Goal: Task Accomplishment & Management: Manage account settings

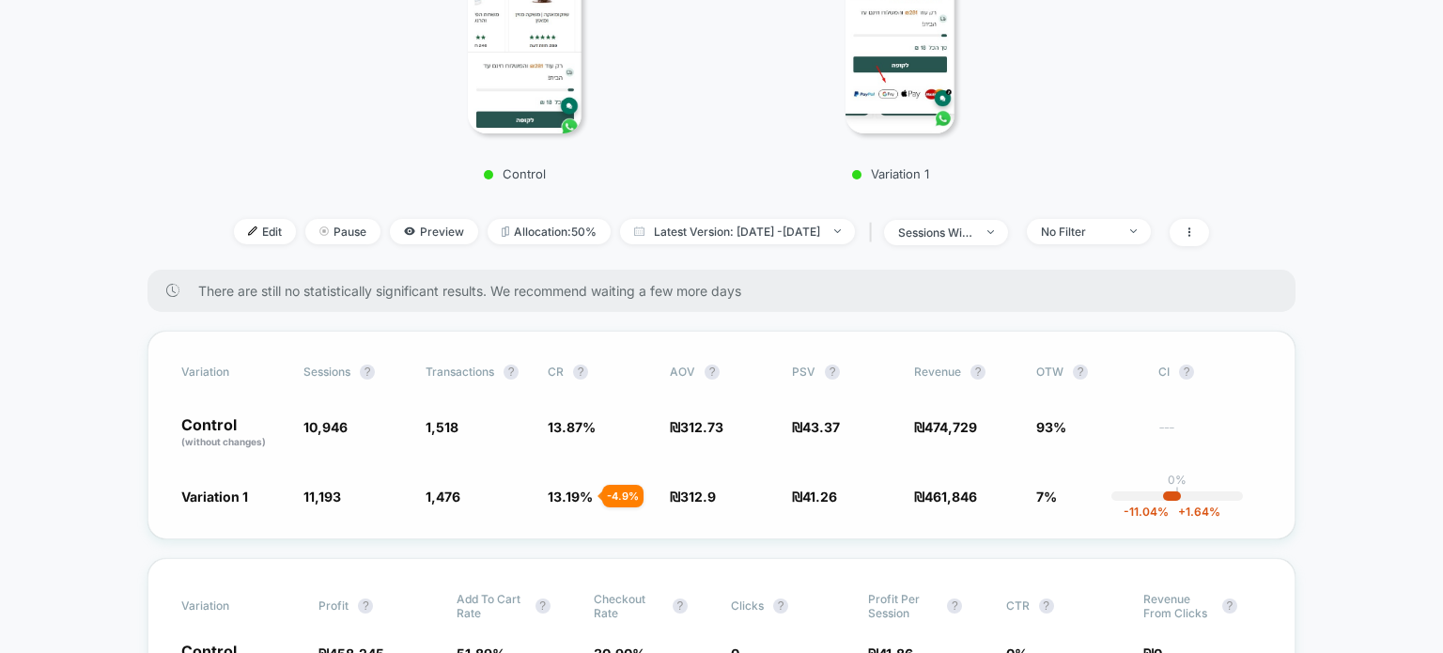
scroll to position [282, 0]
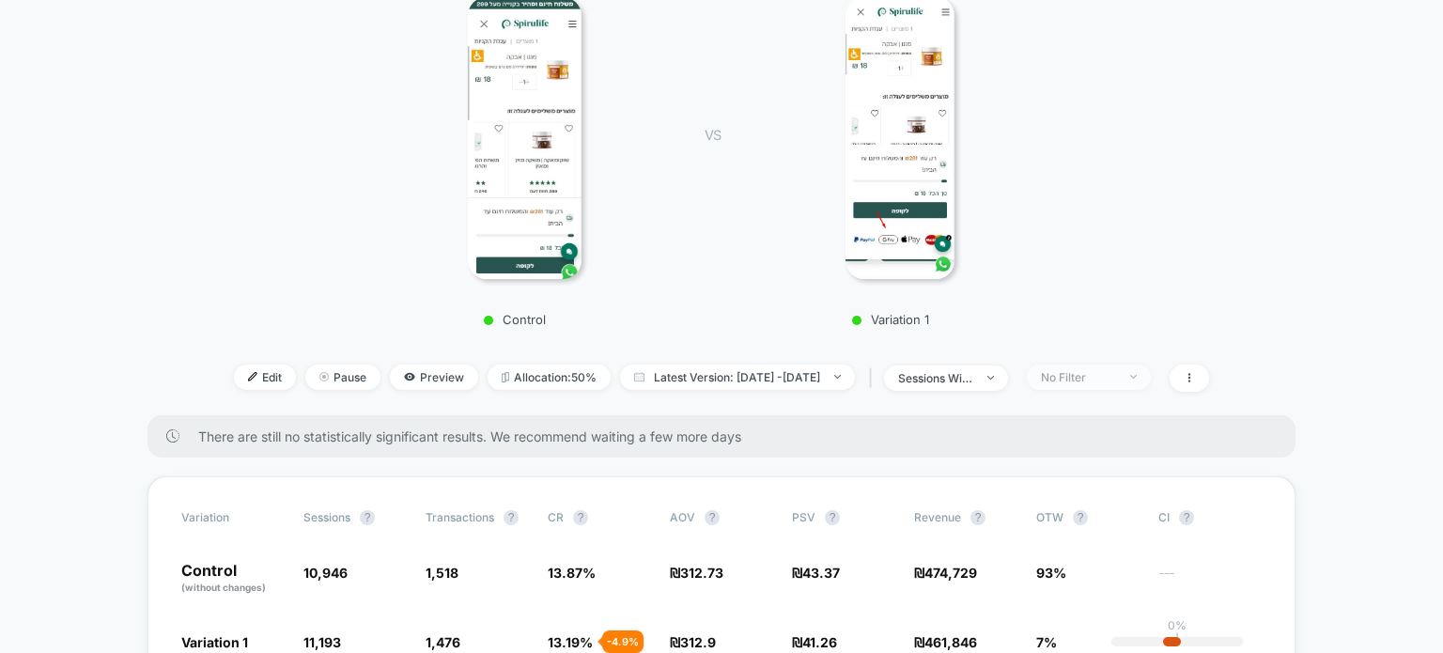
click at [1116, 376] on div "No Filter" at bounding box center [1078, 377] width 75 height 14
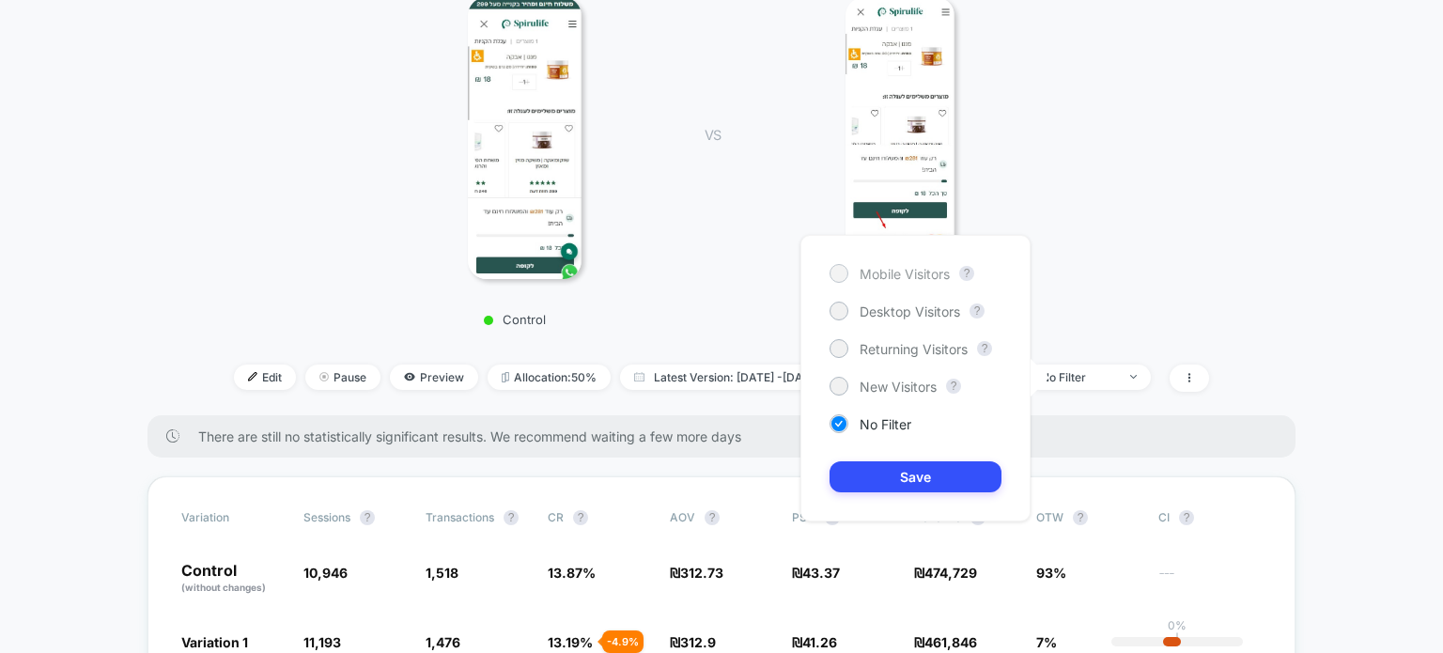
click at [919, 281] on span "Mobile Visitors" at bounding box center [905, 274] width 90 height 16
click at [905, 465] on button "Save" at bounding box center [916, 476] width 172 height 31
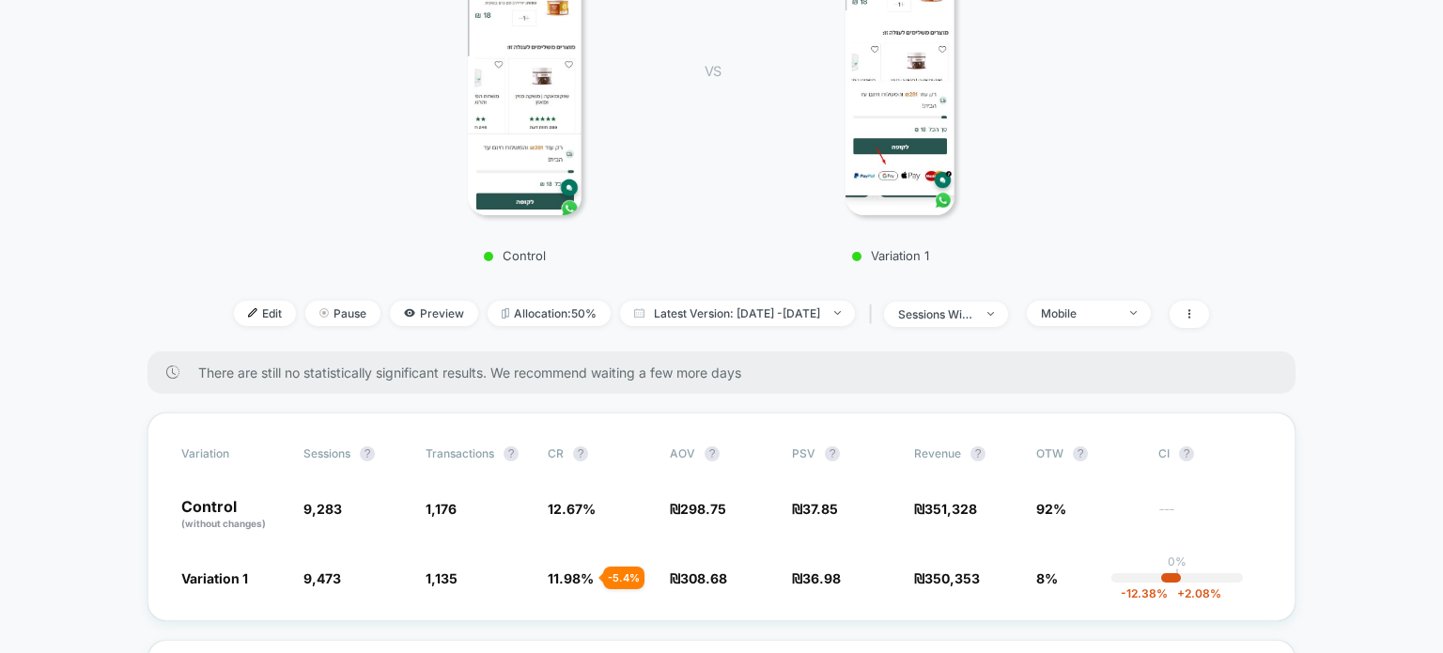
scroll to position [376, 0]
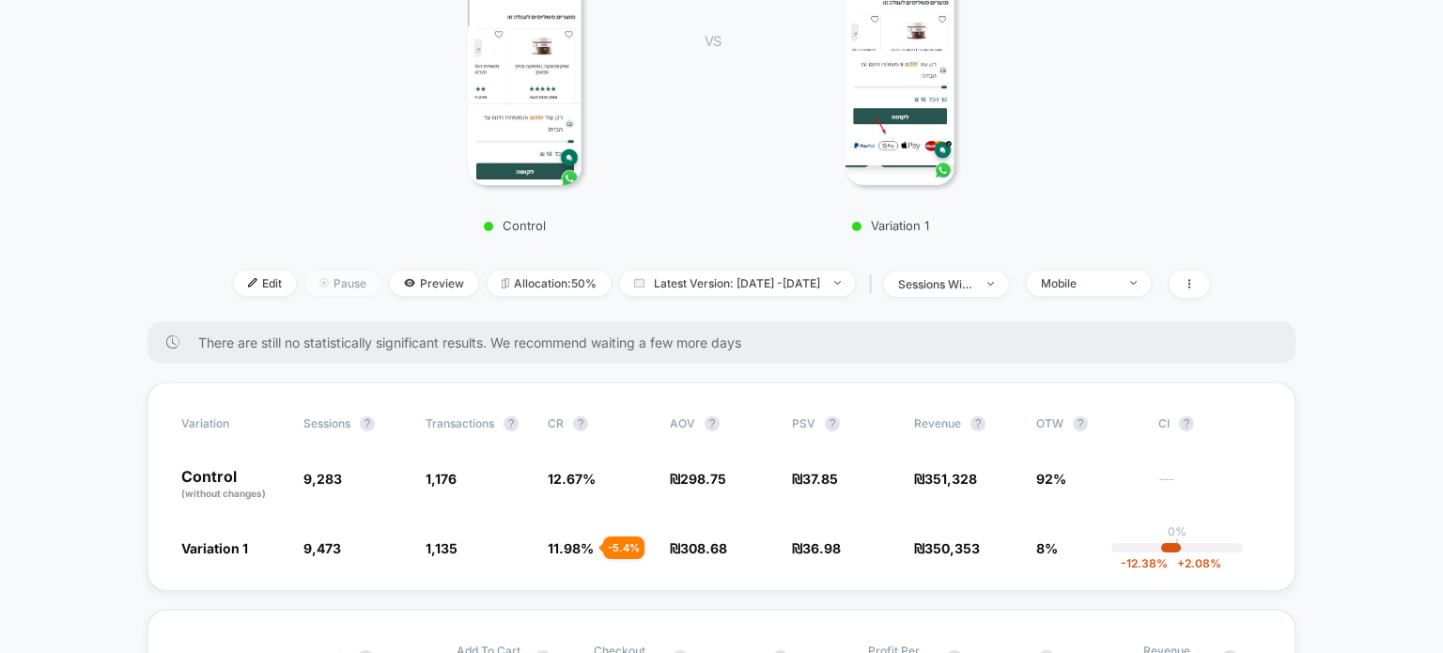
click at [316, 277] on span "Pause" at bounding box center [342, 283] width 75 height 25
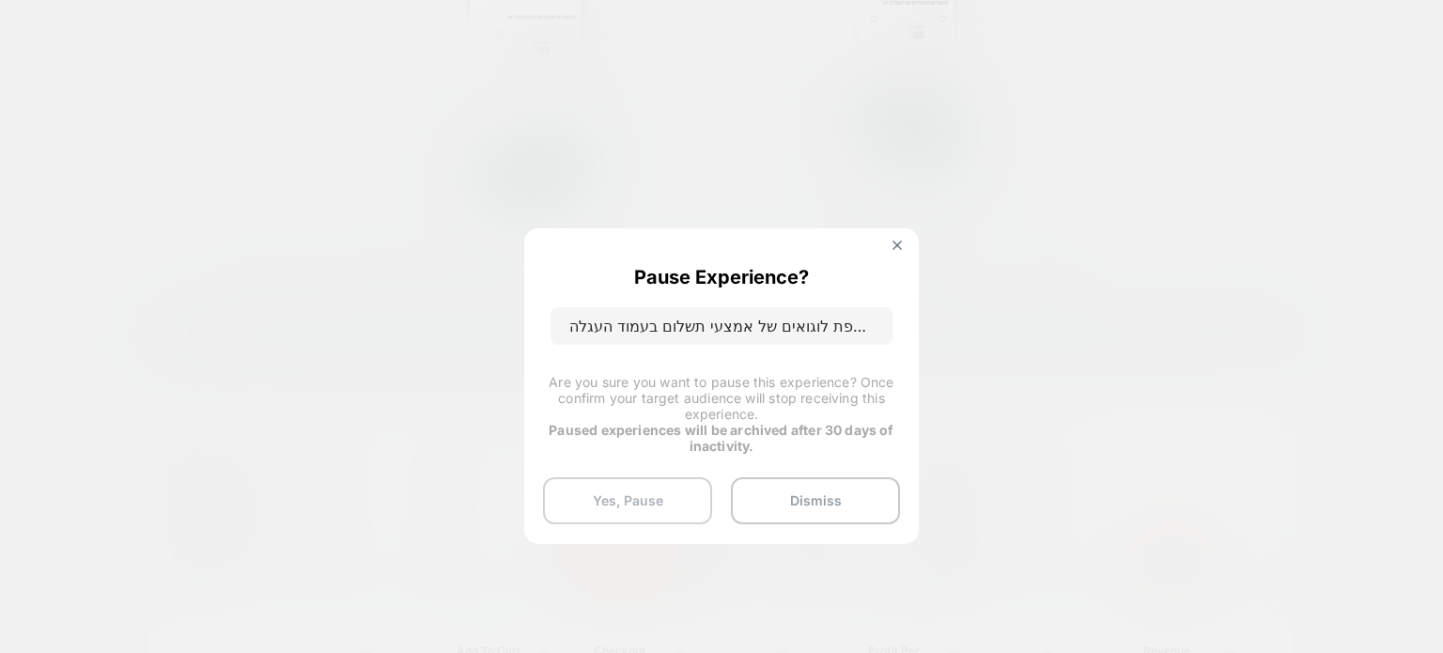
drag, startPoint x: 640, startPoint y: 507, endPoint x: 644, endPoint y: 452, distance: 55.6
click at [639, 507] on button "Yes, Pause" at bounding box center [627, 500] width 169 height 47
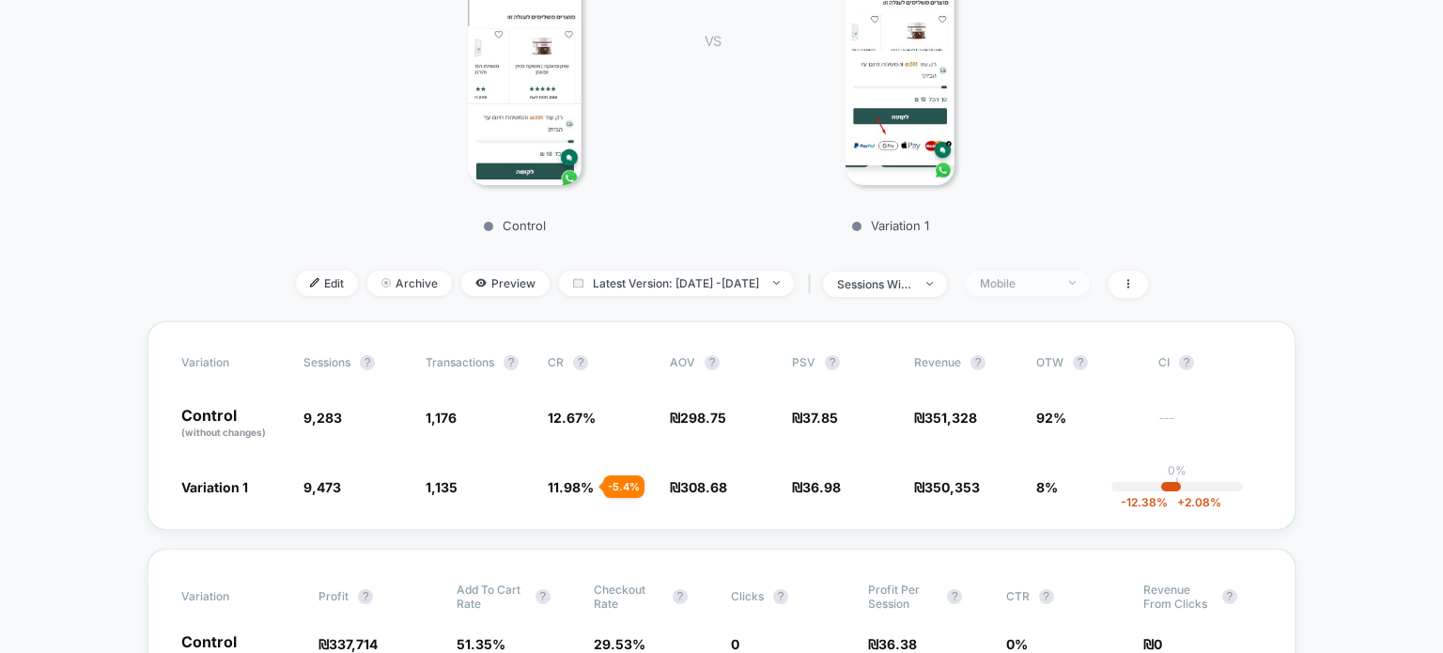
click at [1037, 292] on span "Mobile" at bounding box center [1028, 283] width 124 height 25
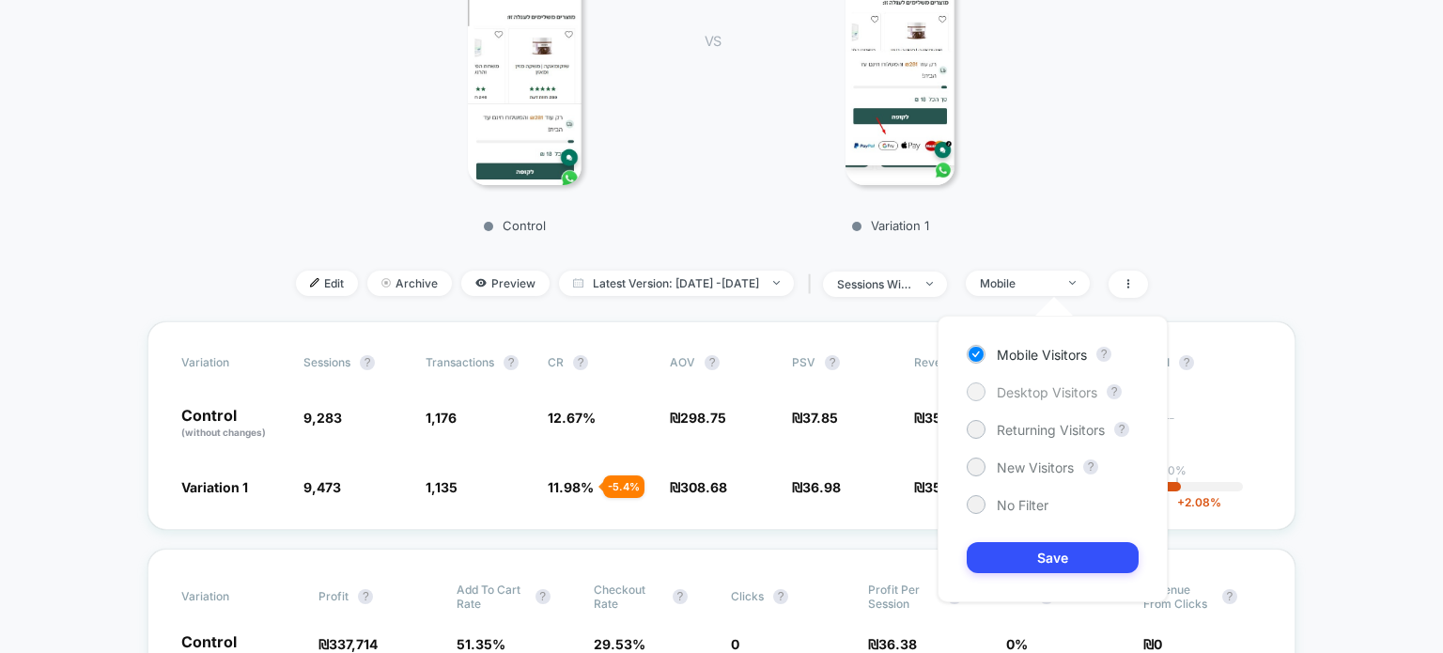
click at [1035, 397] on span "Desktop Visitors" at bounding box center [1047, 392] width 101 height 16
click at [1058, 570] on button "Save" at bounding box center [1053, 557] width 172 height 31
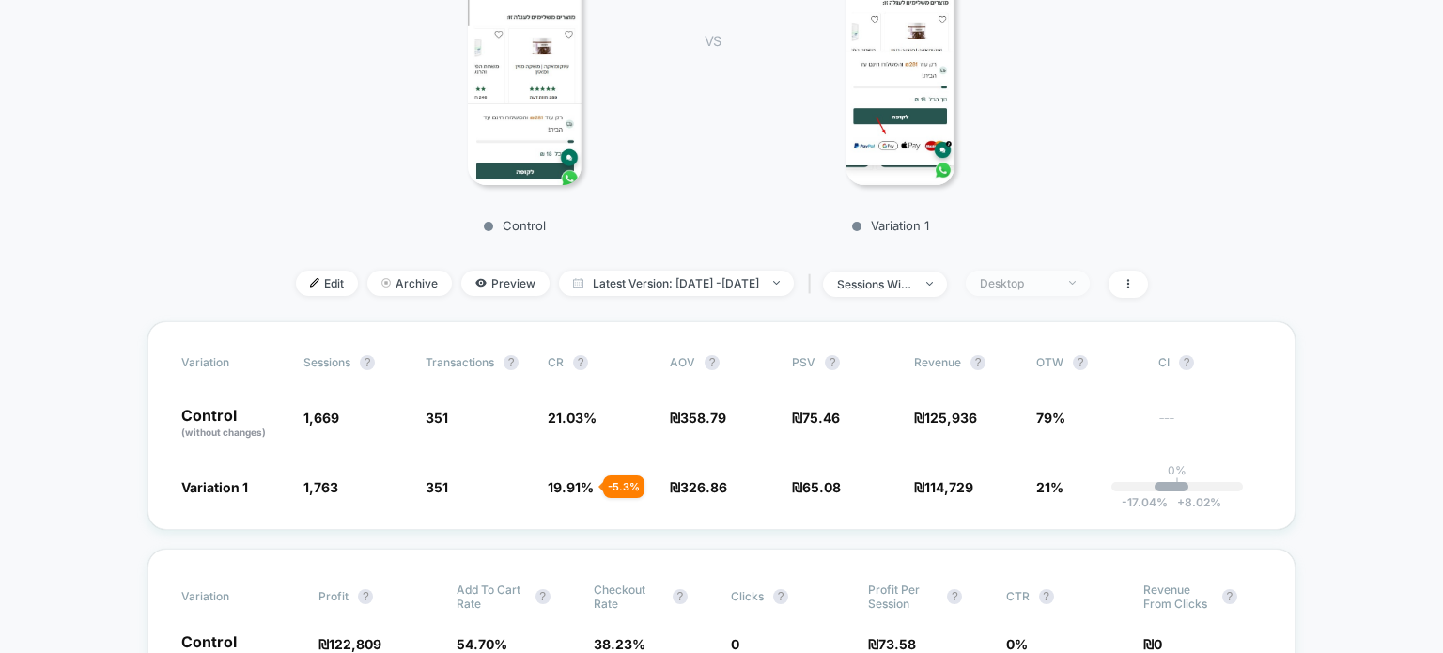
drag, startPoint x: 1037, startPoint y: 280, endPoint x: 1037, endPoint y: 293, distance: 13.2
click at [1037, 281] on div "Desktop" at bounding box center [1017, 283] width 75 height 14
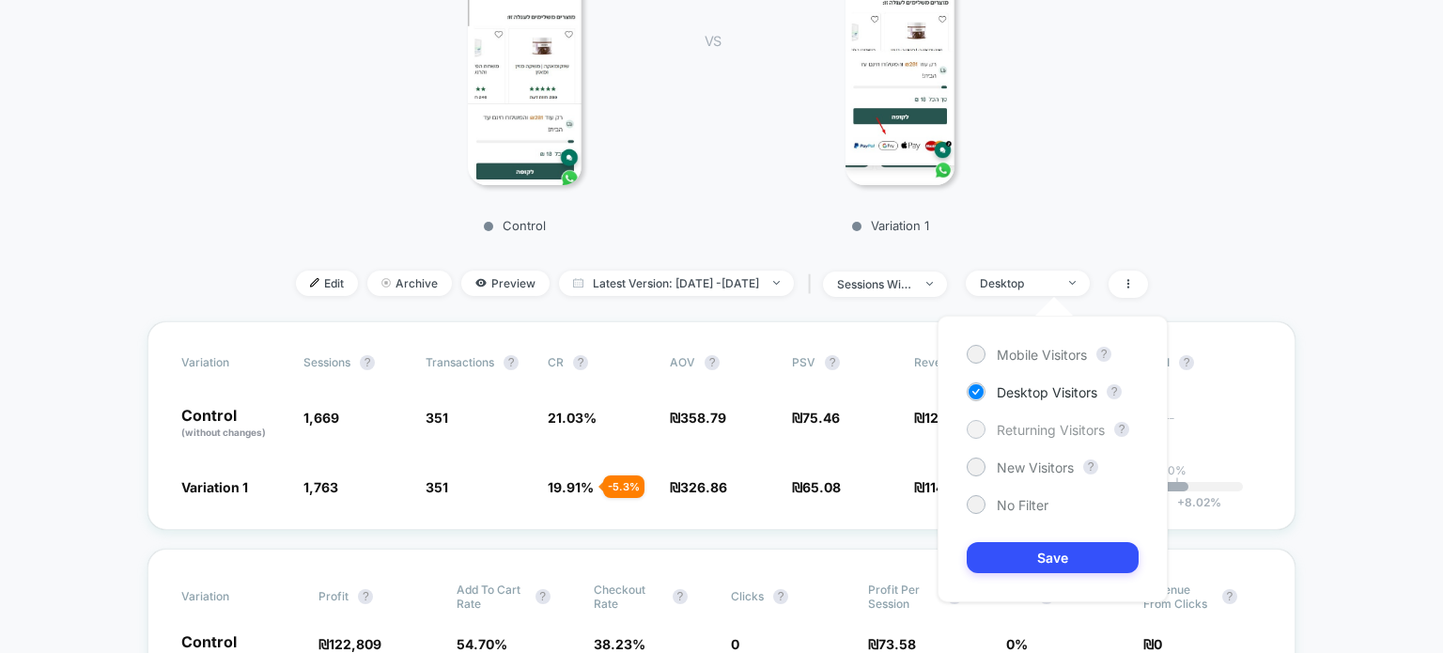
click at [1023, 431] on span "Returning Visitors" at bounding box center [1051, 430] width 108 height 16
click at [1030, 544] on button "Save" at bounding box center [1053, 557] width 172 height 31
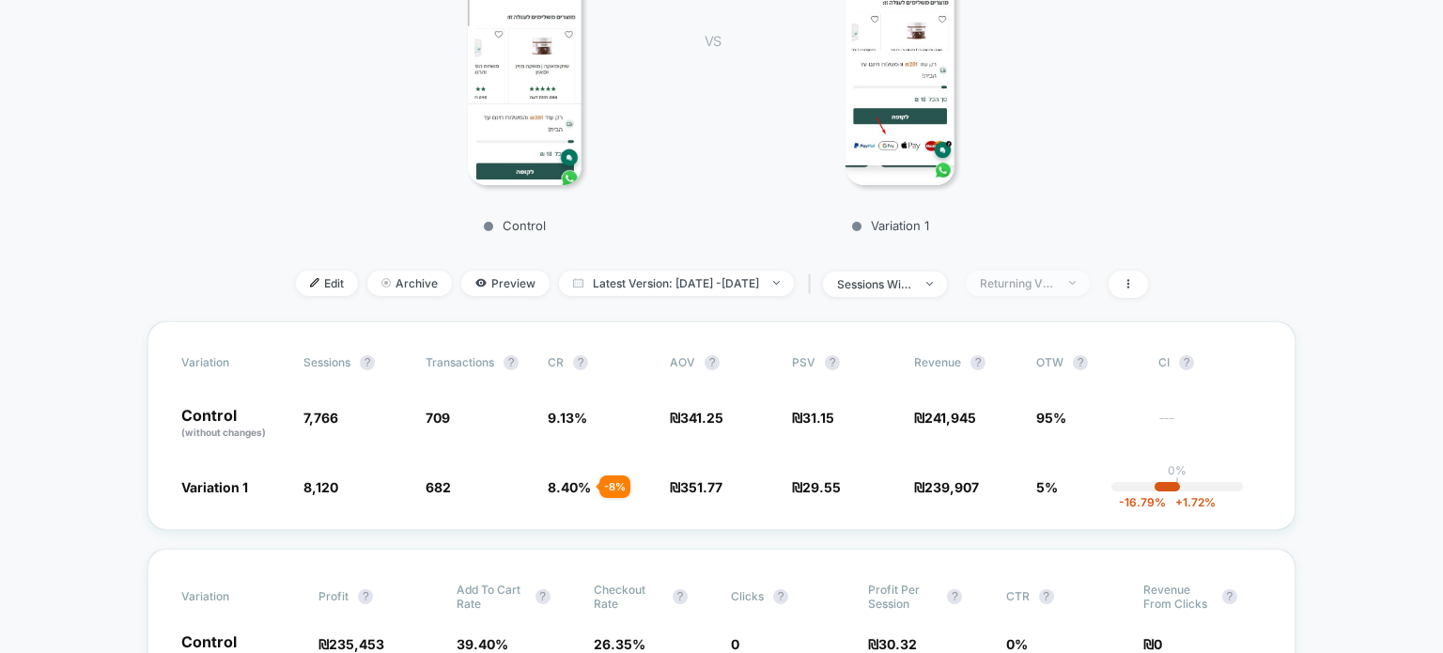
click at [1067, 273] on span "Returning Visitors" at bounding box center [1028, 283] width 124 height 25
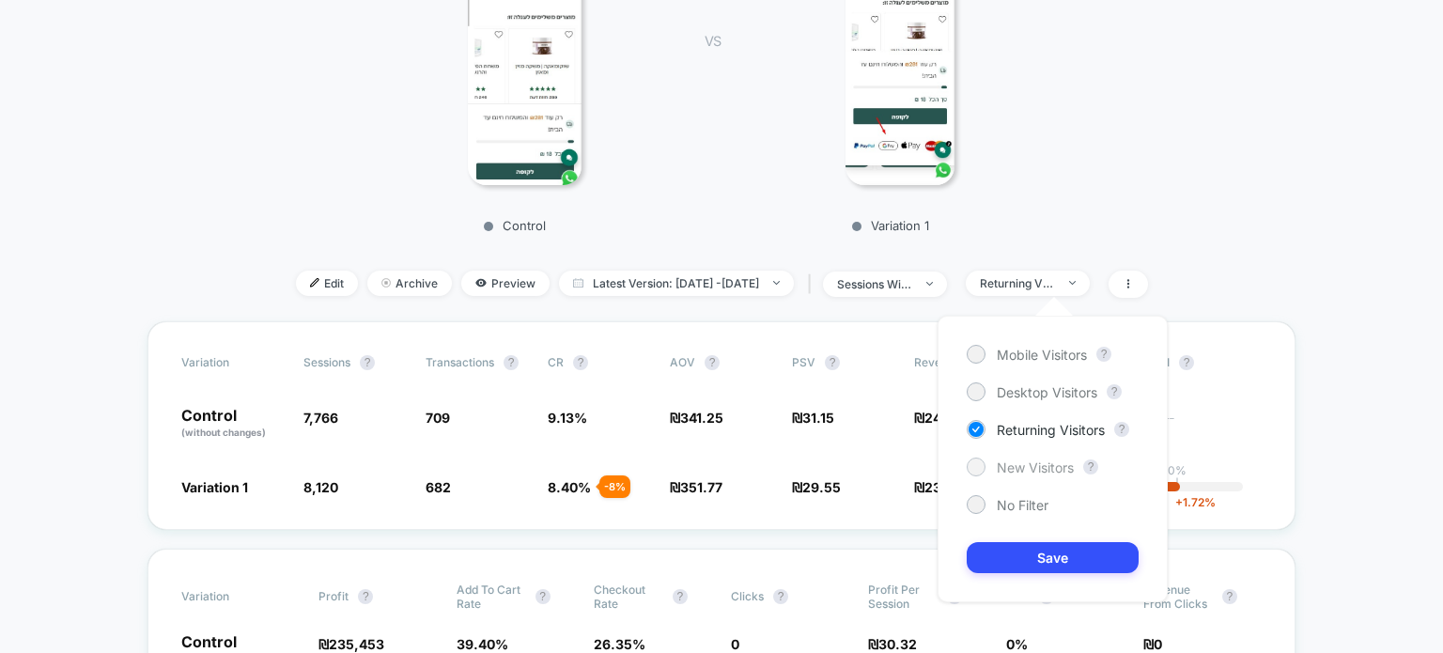
click at [1049, 469] on span "New Visitors" at bounding box center [1035, 467] width 77 height 16
click at [1053, 551] on button "Save" at bounding box center [1053, 557] width 172 height 31
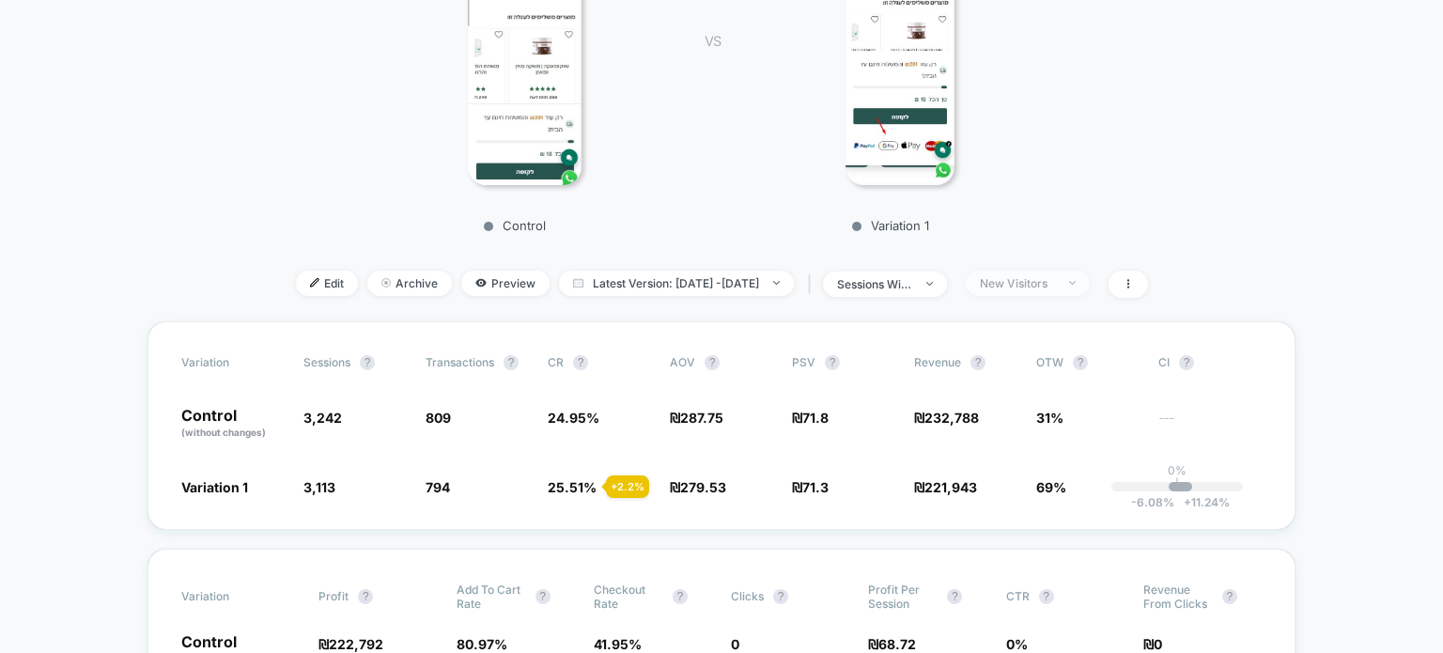
click at [1030, 286] on div "New Visitors" at bounding box center [1017, 283] width 75 height 14
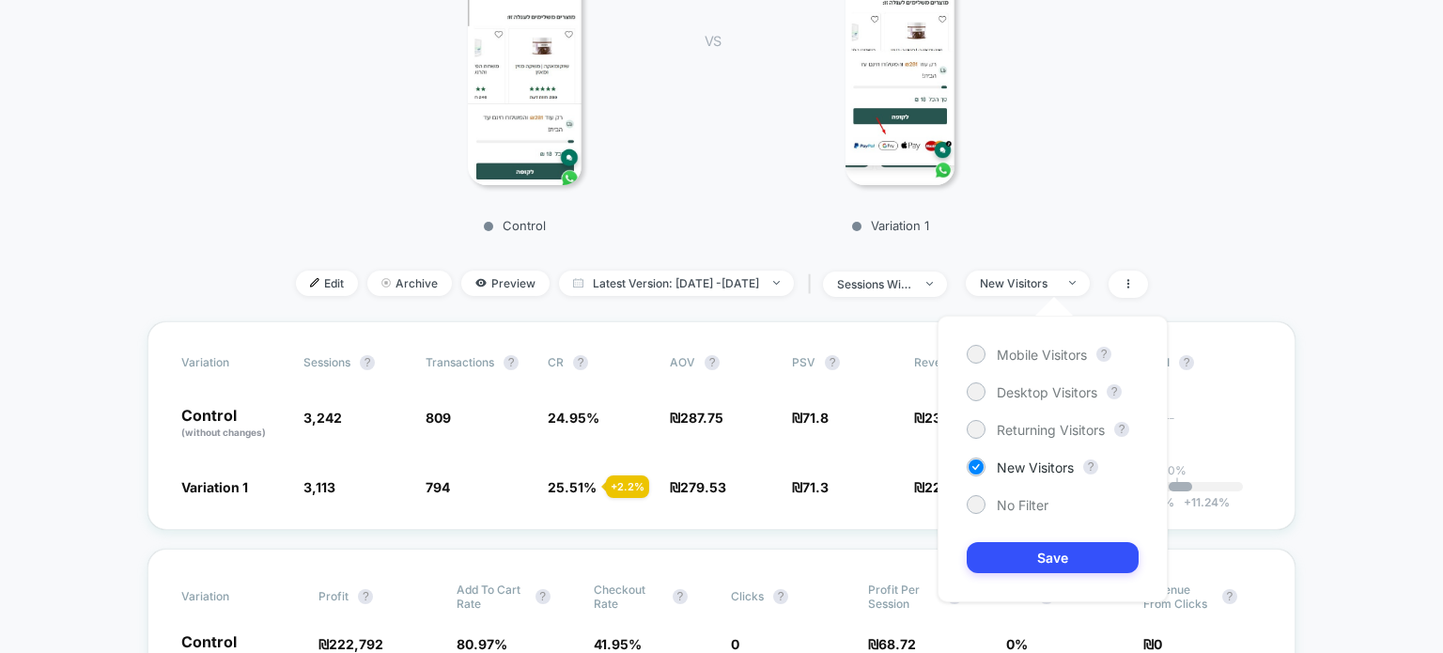
drag, startPoint x: 1016, startPoint y: 512, endPoint x: 1015, endPoint y: 526, distance: 14.1
click at [1015, 514] on div "Mobile Visitors ? Desktop Visitors ? Returning Visitors ? New Visitors ? No Fil…" at bounding box center [1053, 459] width 230 height 287
click at [1026, 556] on button "Save" at bounding box center [1053, 557] width 172 height 31
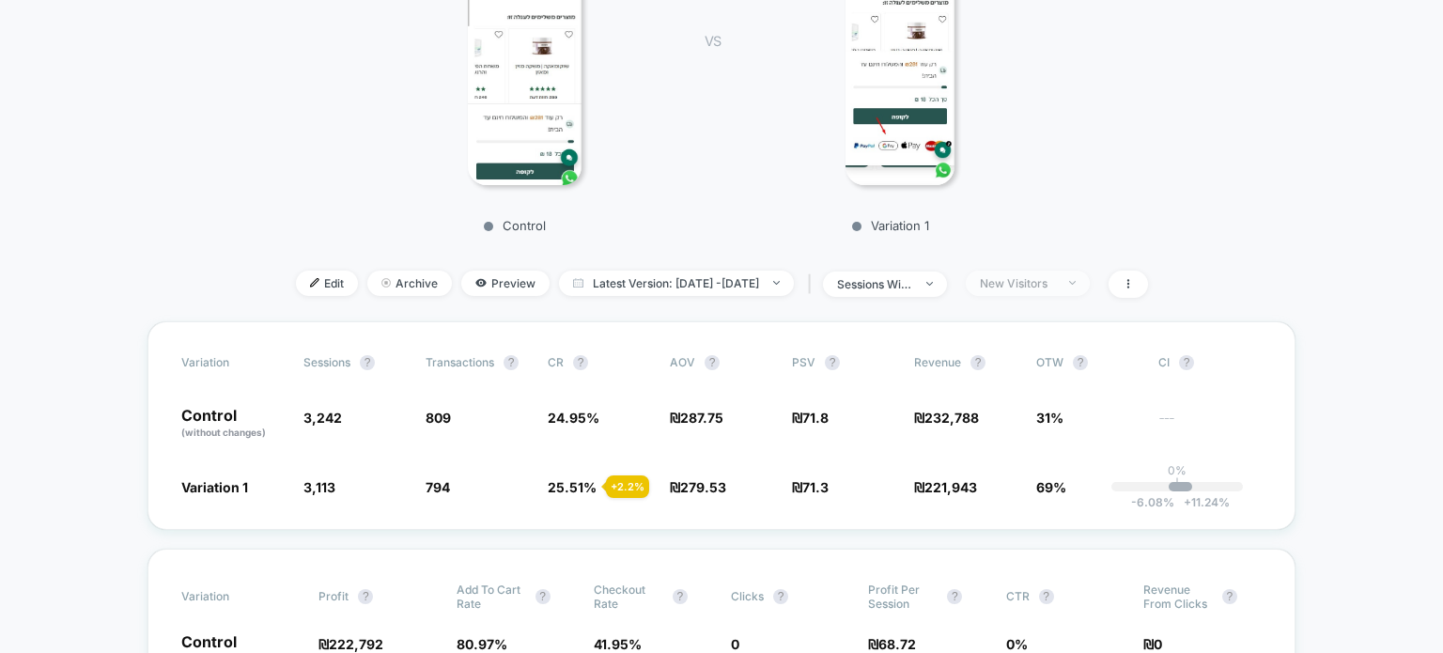
click at [1020, 277] on div "New Visitors" at bounding box center [1017, 283] width 75 height 14
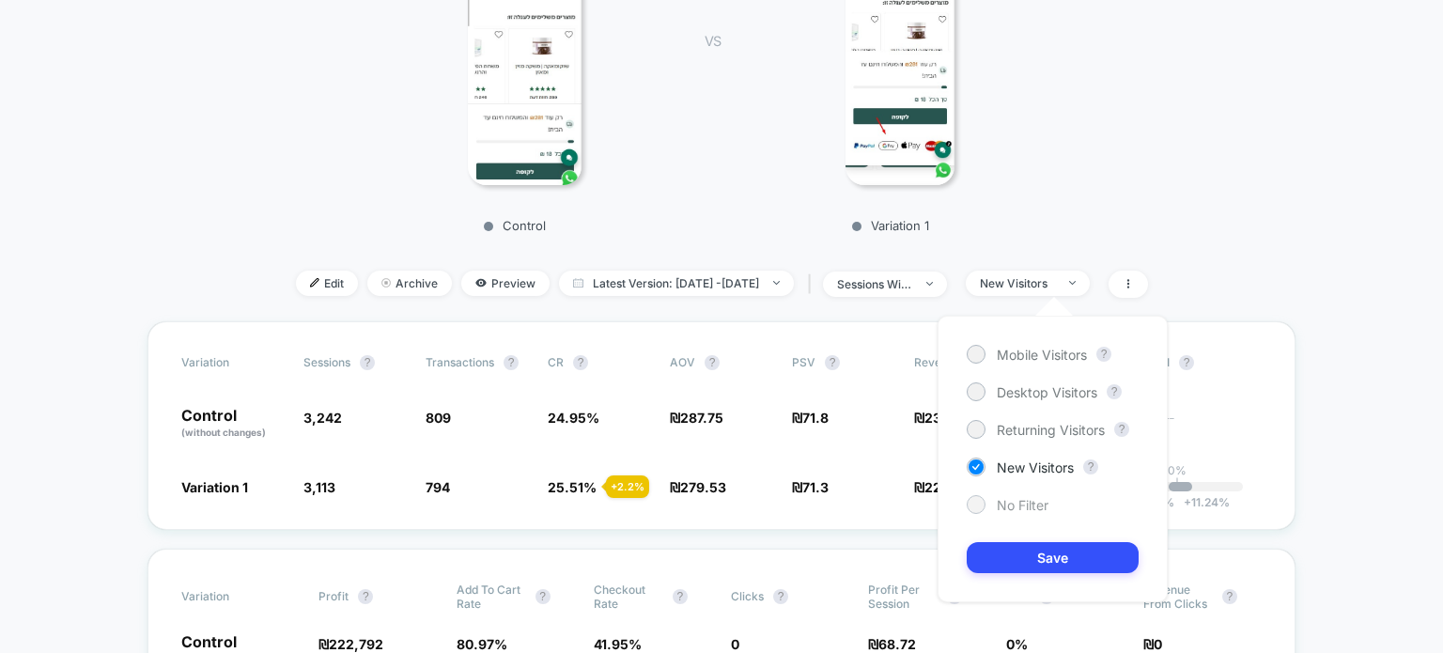
click at [1018, 507] on span "No Filter" at bounding box center [1023, 505] width 52 height 16
click at [1042, 578] on div "Mobile Visitors ? Desktop Visitors ? Returning Visitors ? New Visitors ? No Fil…" at bounding box center [1053, 459] width 230 height 287
click at [1041, 568] on button "Save" at bounding box center [1053, 557] width 172 height 31
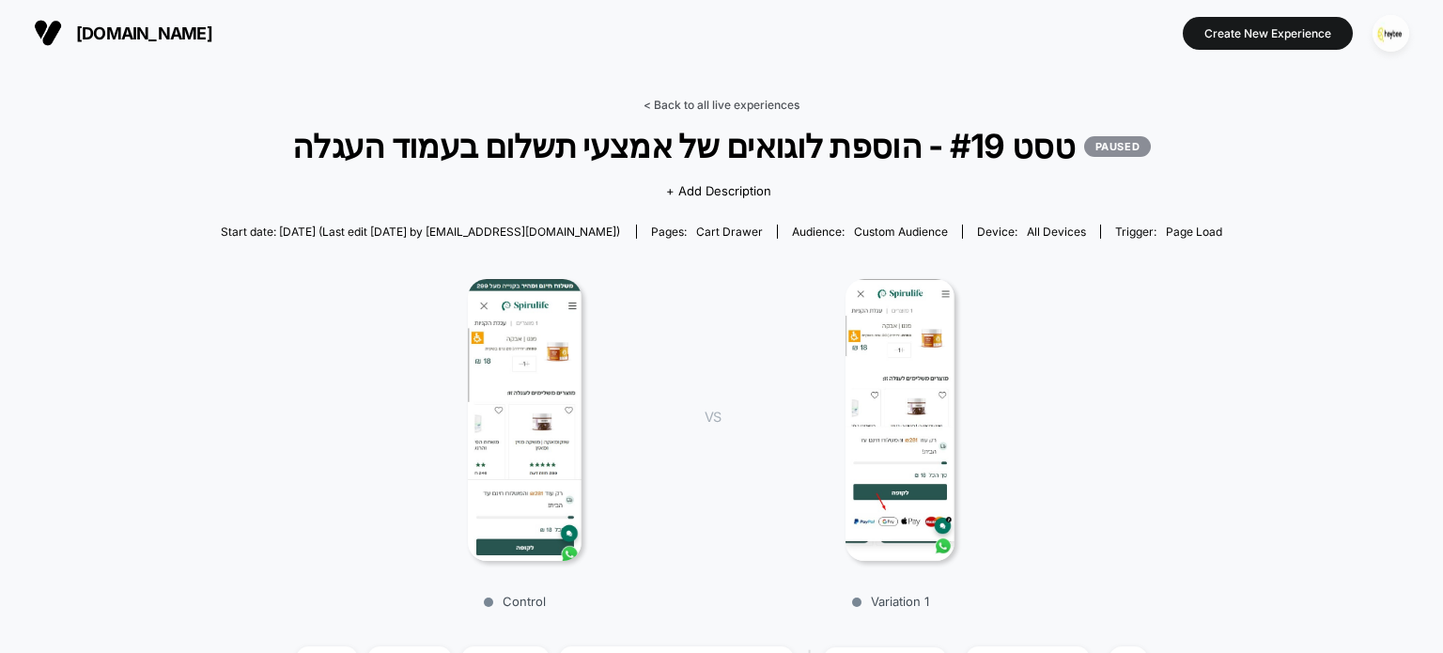
click at [756, 98] on link "< Back to all live experiences" at bounding box center [722, 105] width 156 height 14
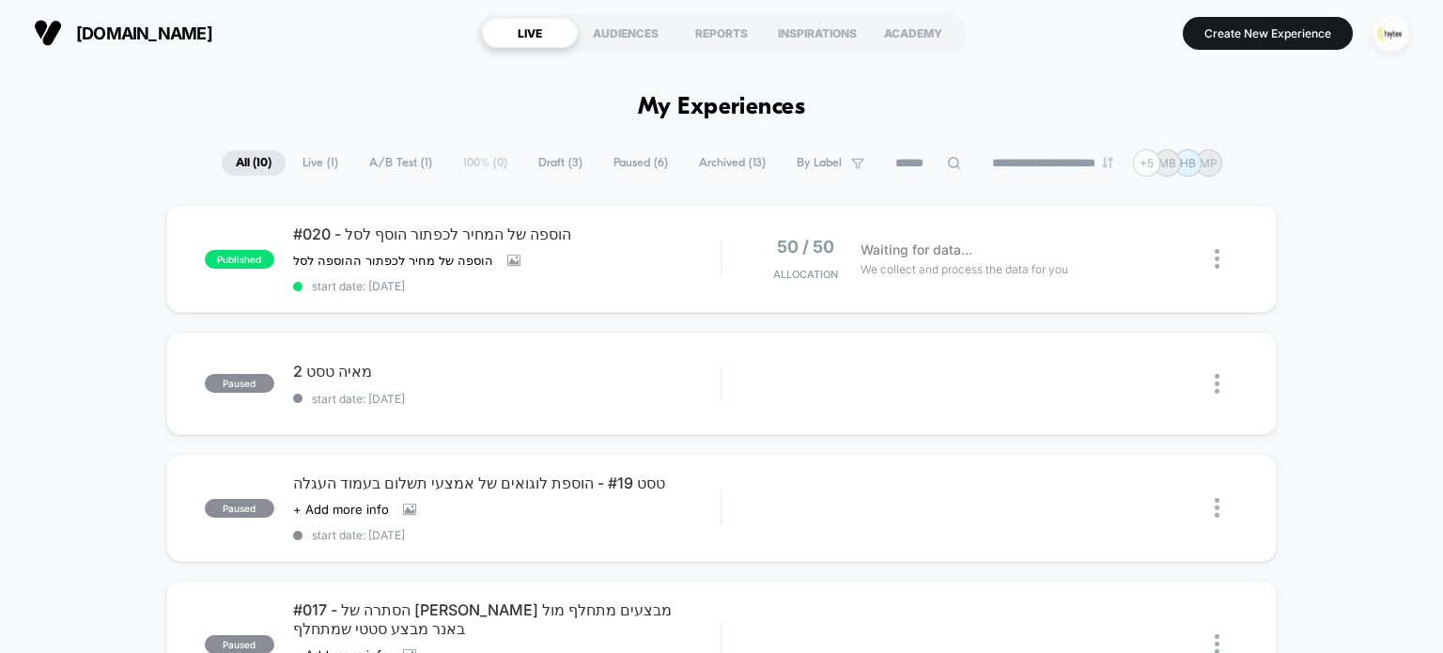
click at [1387, 37] on img "button" at bounding box center [1391, 33] width 37 height 37
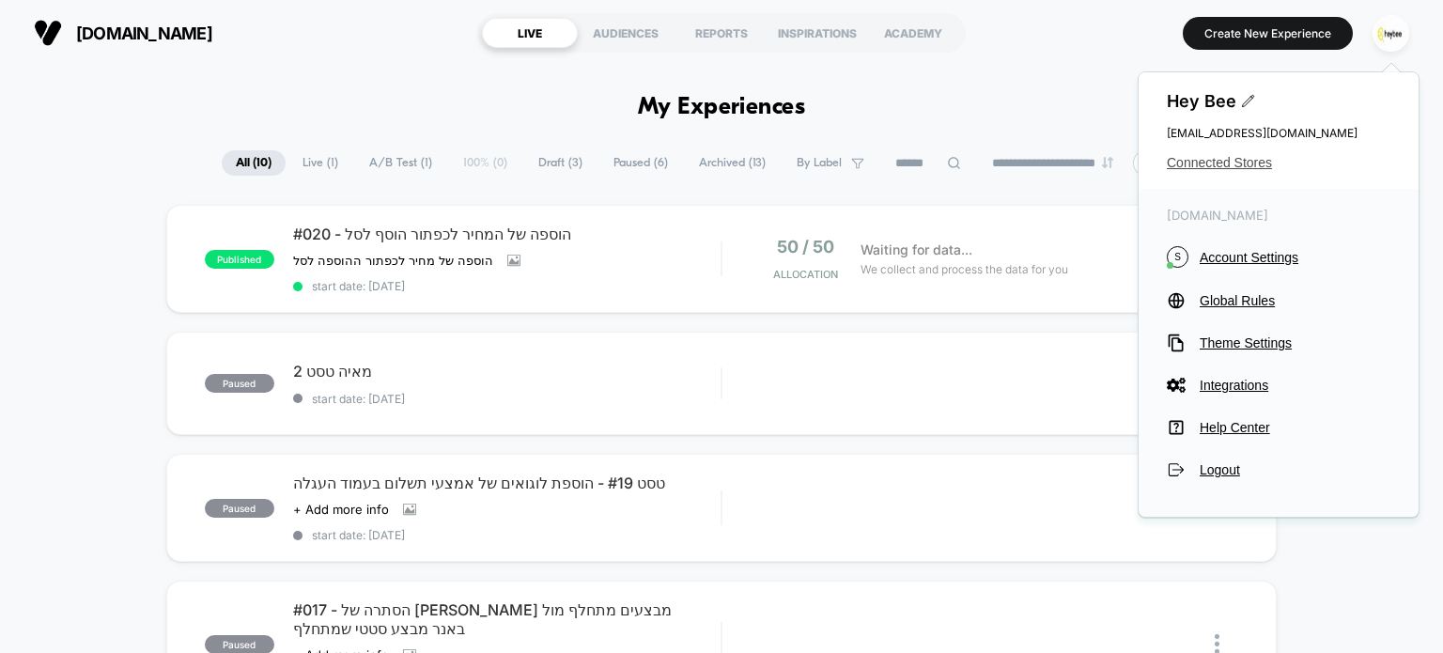
click at [1188, 161] on span "Connected Stores" at bounding box center [1279, 162] width 224 height 15
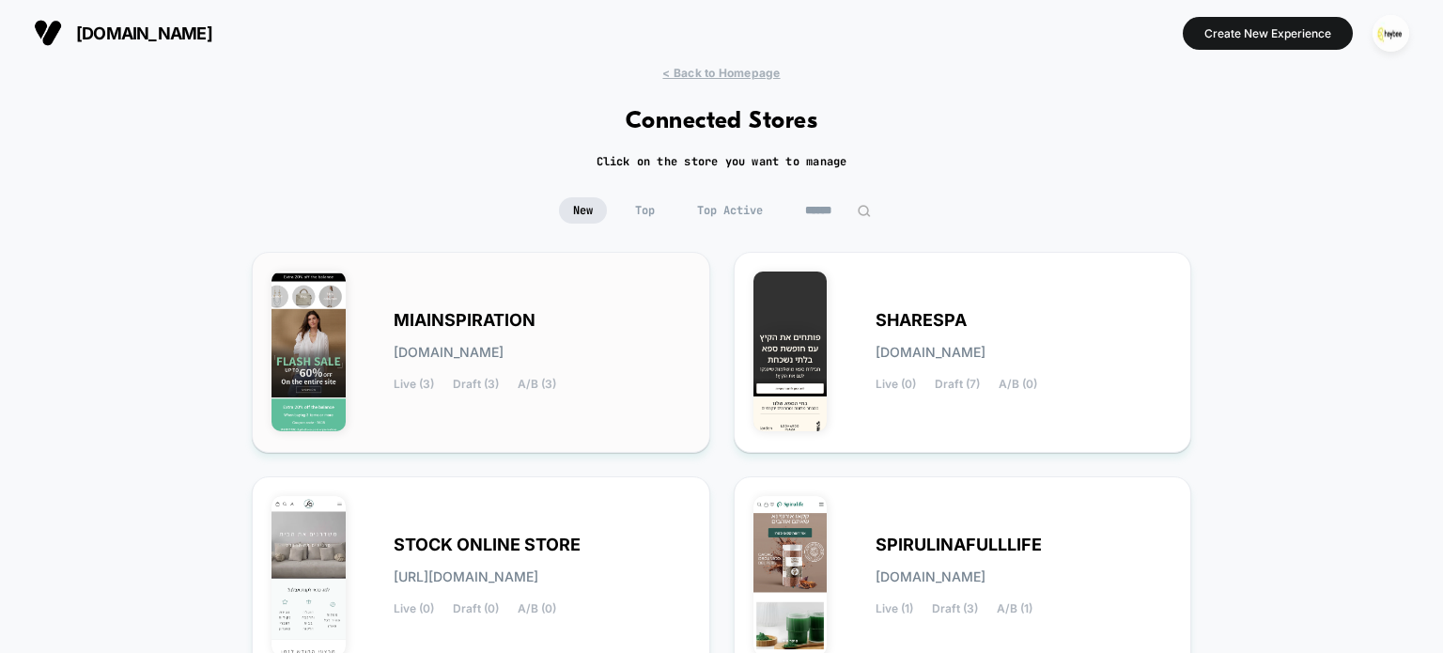
click at [474, 318] on span "MIAINSPIRATION" at bounding box center [465, 320] width 142 height 13
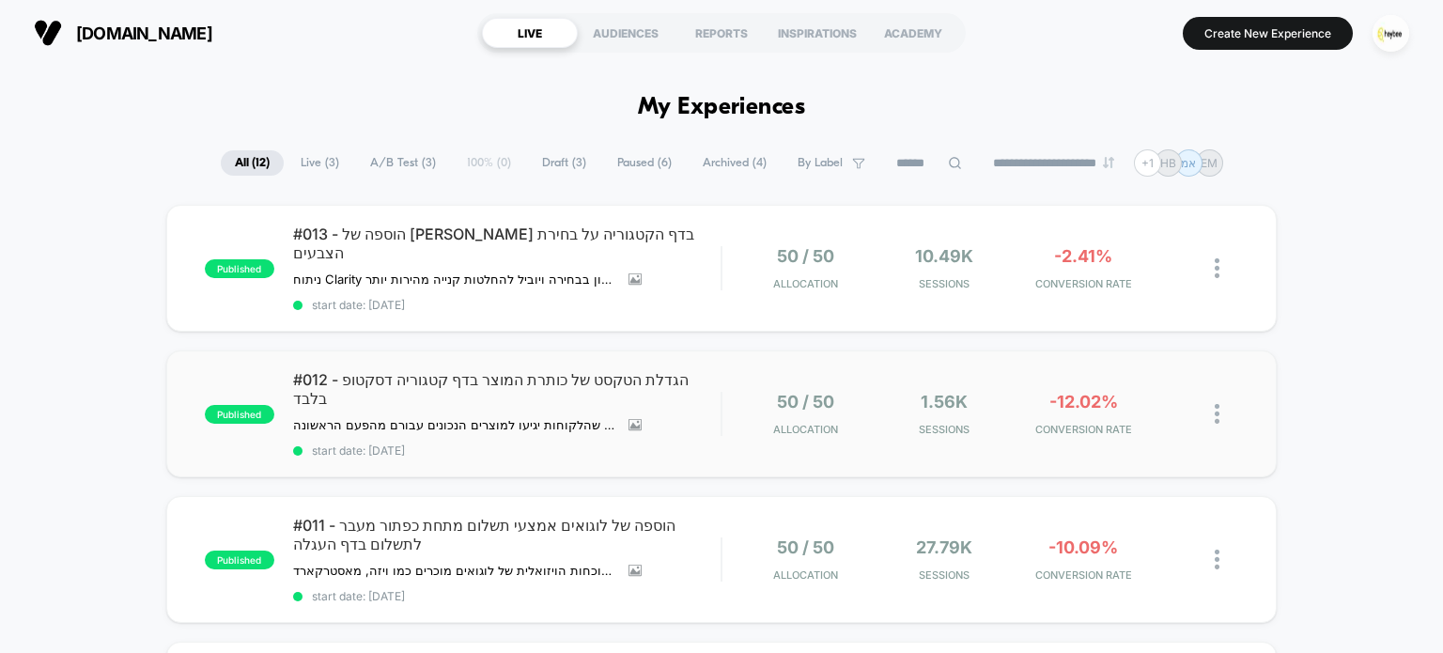
scroll to position [94, 0]
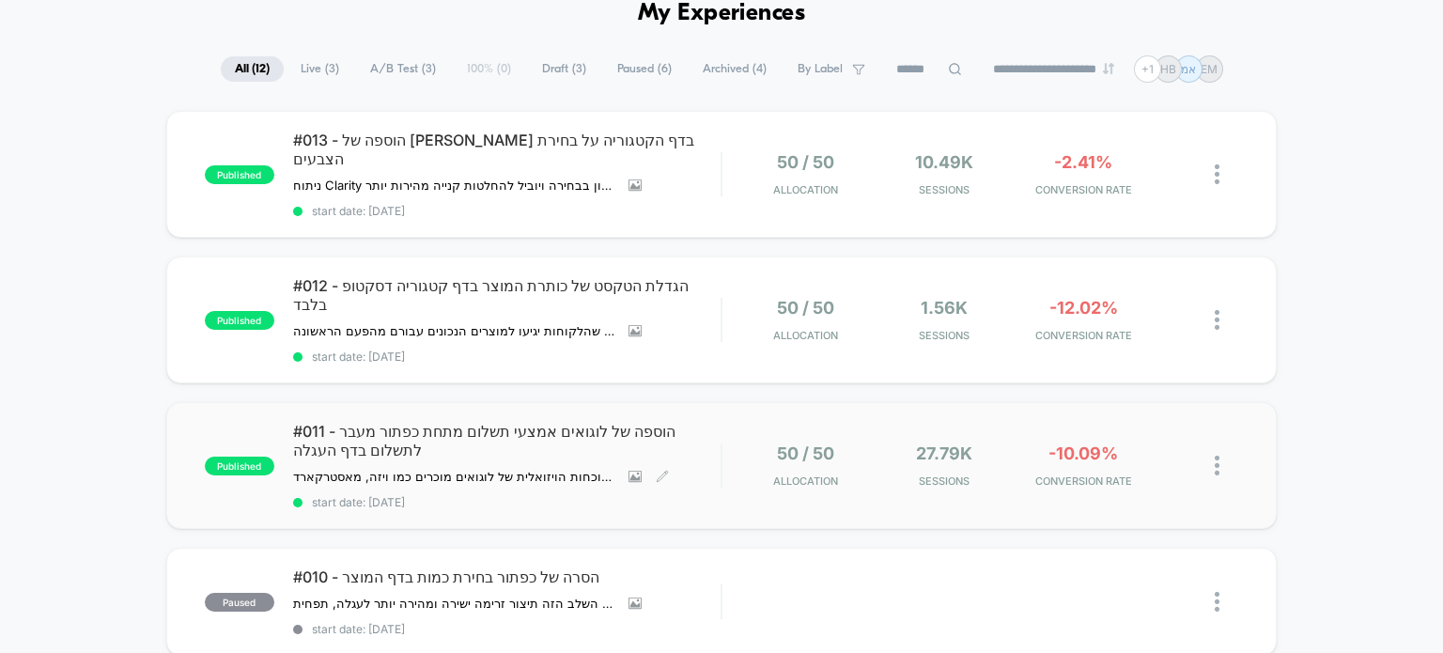
click at [694, 422] on div "#011 - הוספה של לוגואים אמצעי תשלום מתחת כפתור מעבר לתשלום בדף העגלה הוספת לוגו…" at bounding box center [507, 465] width 428 height 87
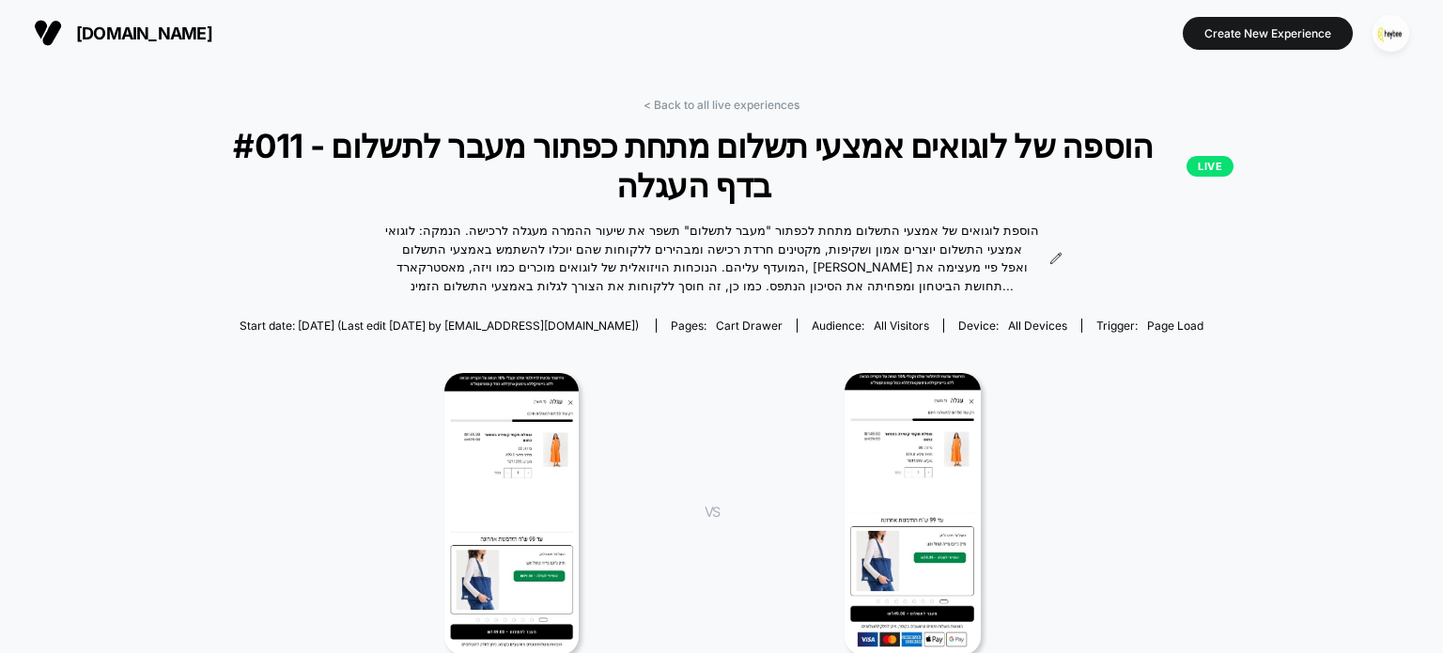
scroll to position [470, 0]
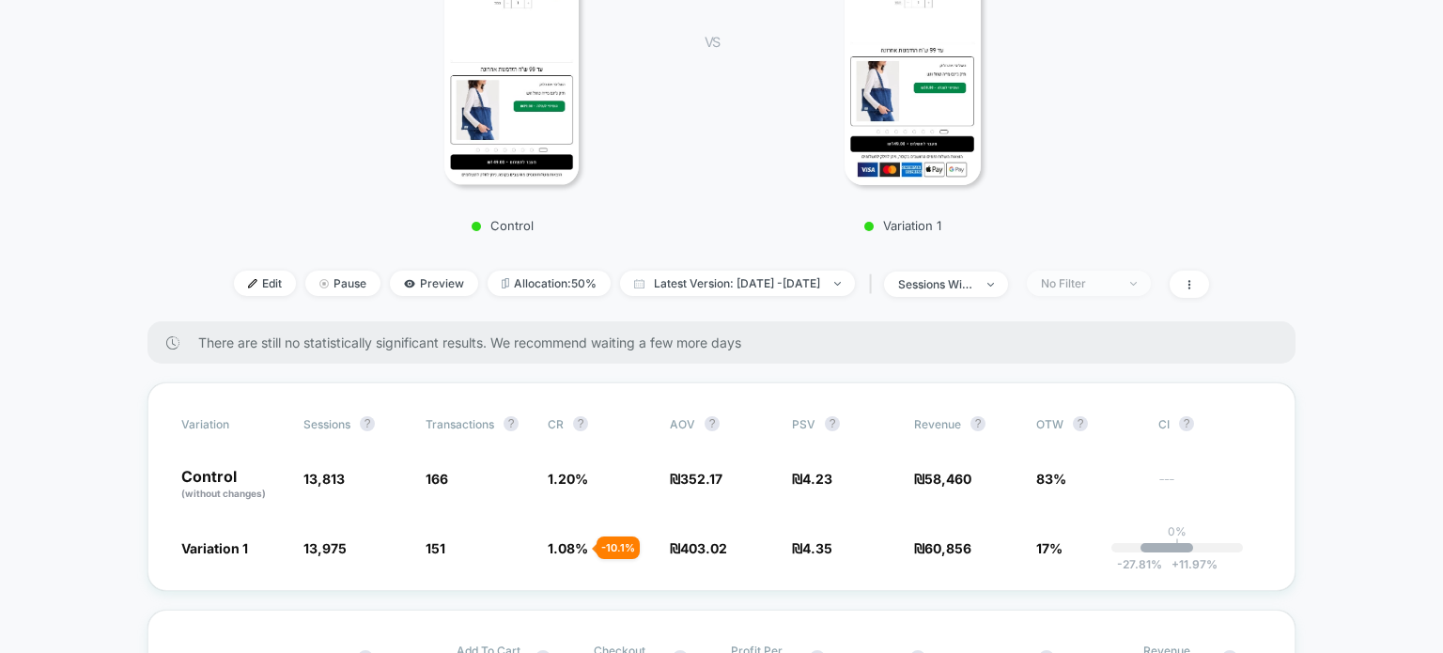
click at [1116, 290] on div "No Filter" at bounding box center [1078, 283] width 75 height 14
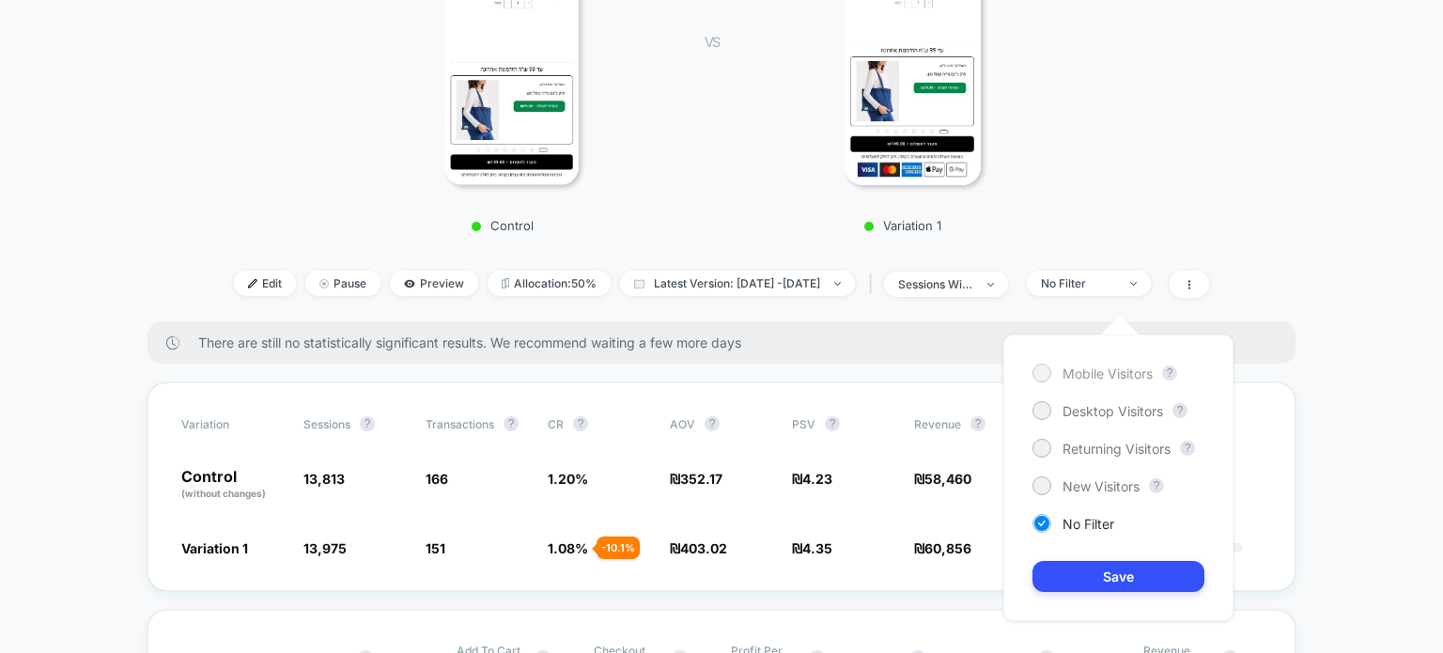
click at [1078, 375] on span "Mobile Visitors" at bounding box center [1108, 373] width 90 height 16
click at [1063, 562] on button "Save" at bounding box center [1118, 576] width 172 height 31
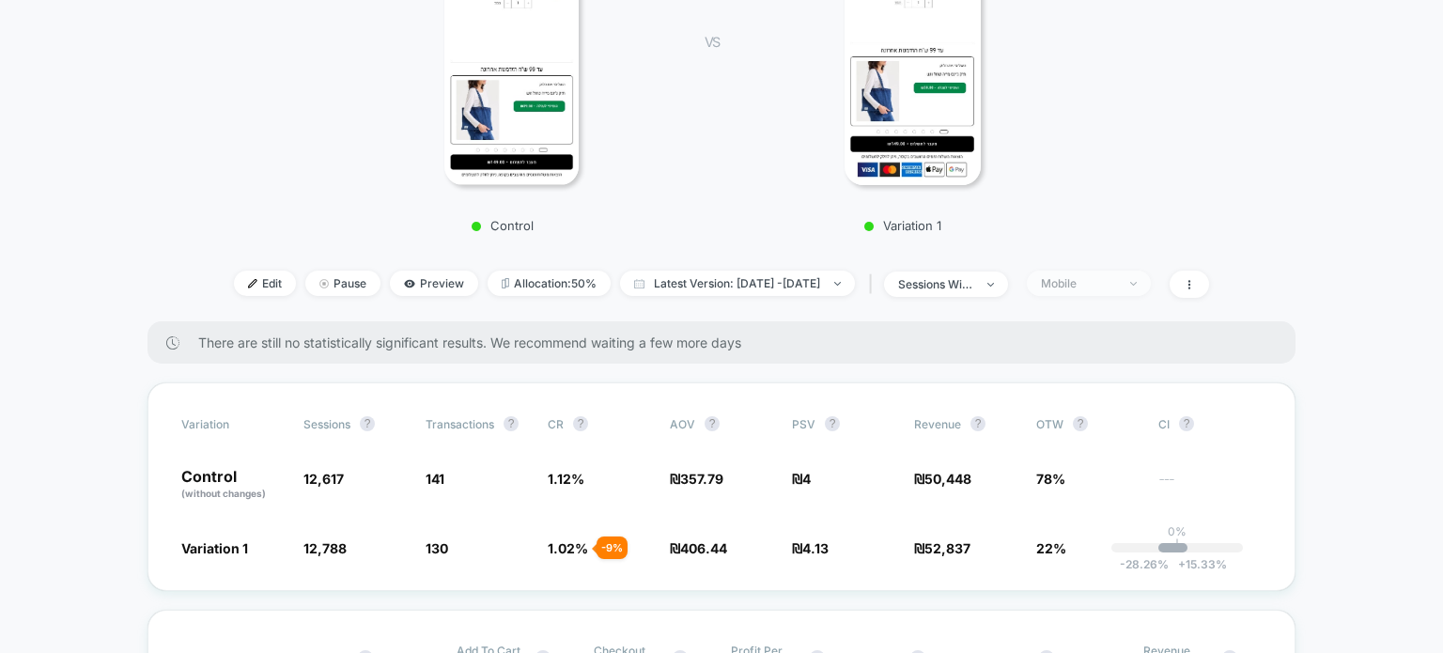
click at [1116, 290] on div "Mobile" at bounding box center [1078, 283] width 75 height 14
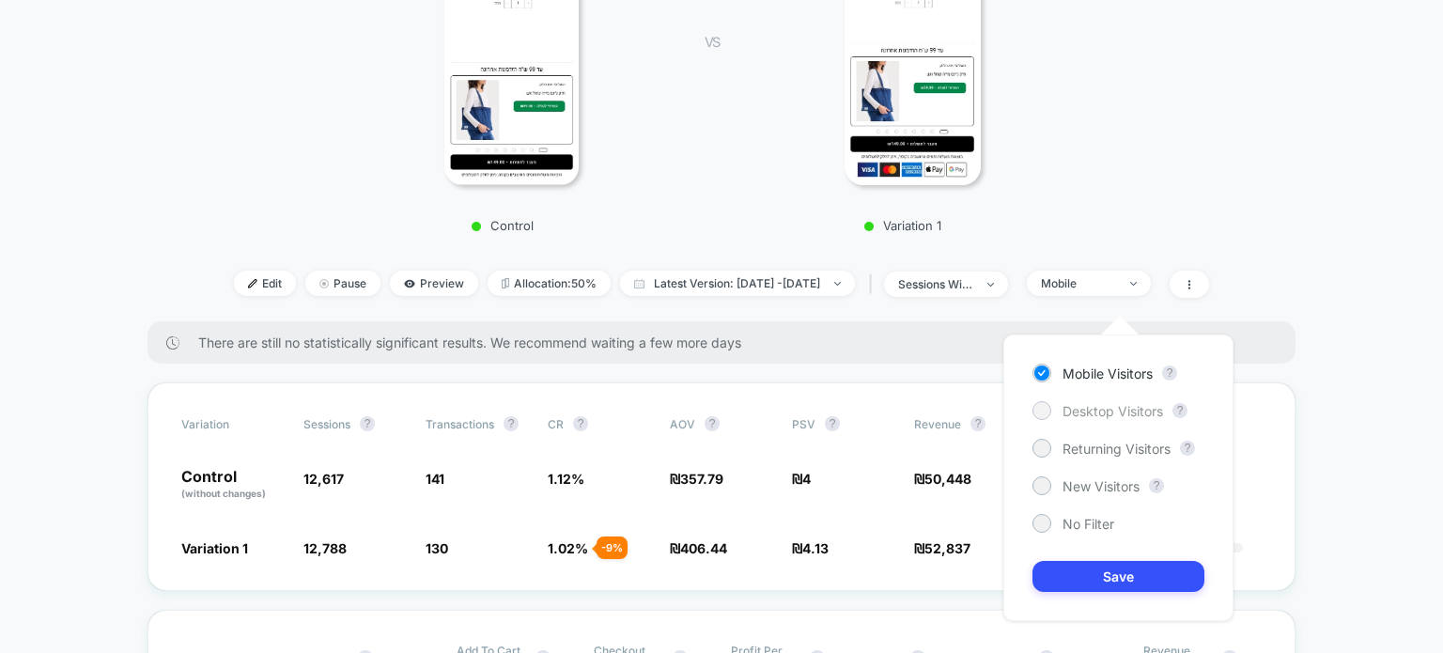
click at [1063, 405] on span "Desktop Visitors" at bounding box center [1113, 411] width 101 height 16
click at [1045, 570] on button "Save" at bounding box center [1118, 576] width 172 height 31
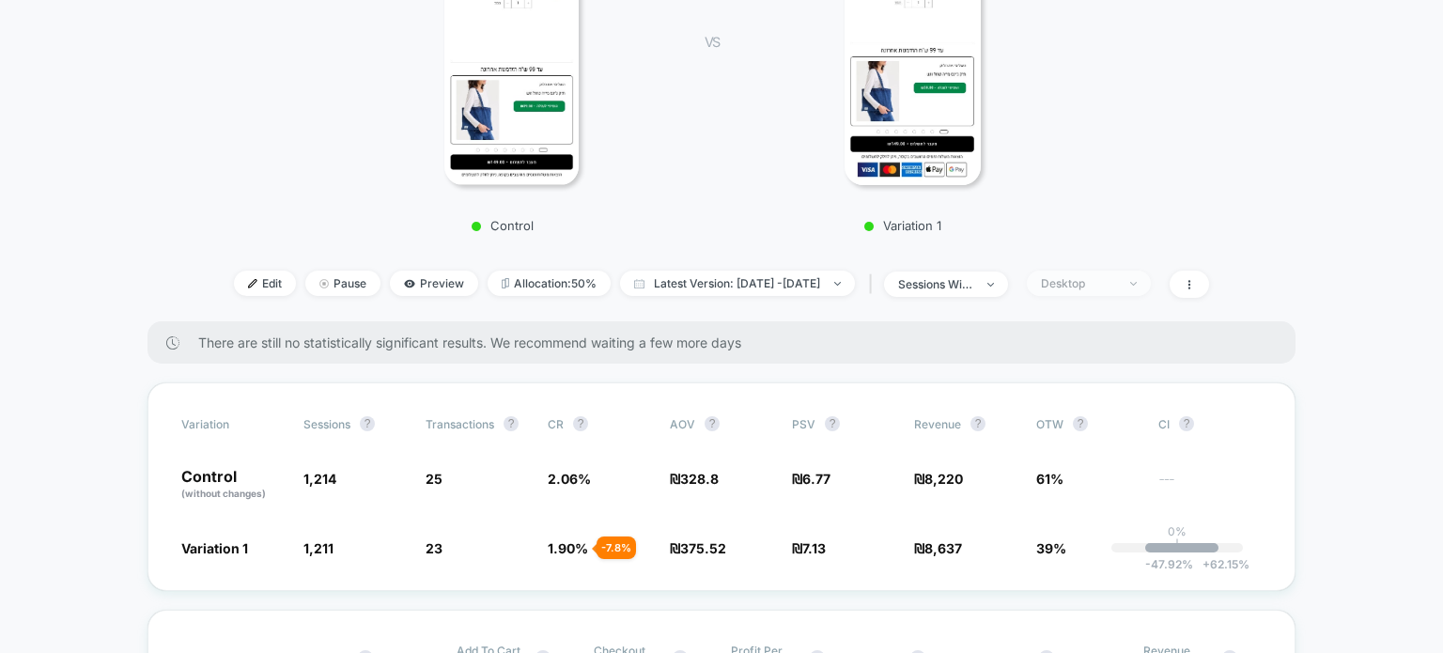
drag, startPoint x: 1112, startPoint y: 318, endPoint x: 1114, endPoint y: 307, distance: 11.4
click at [1114, 290] on div "Desktop" at bounding box center [1078, 283] width 75 height 14
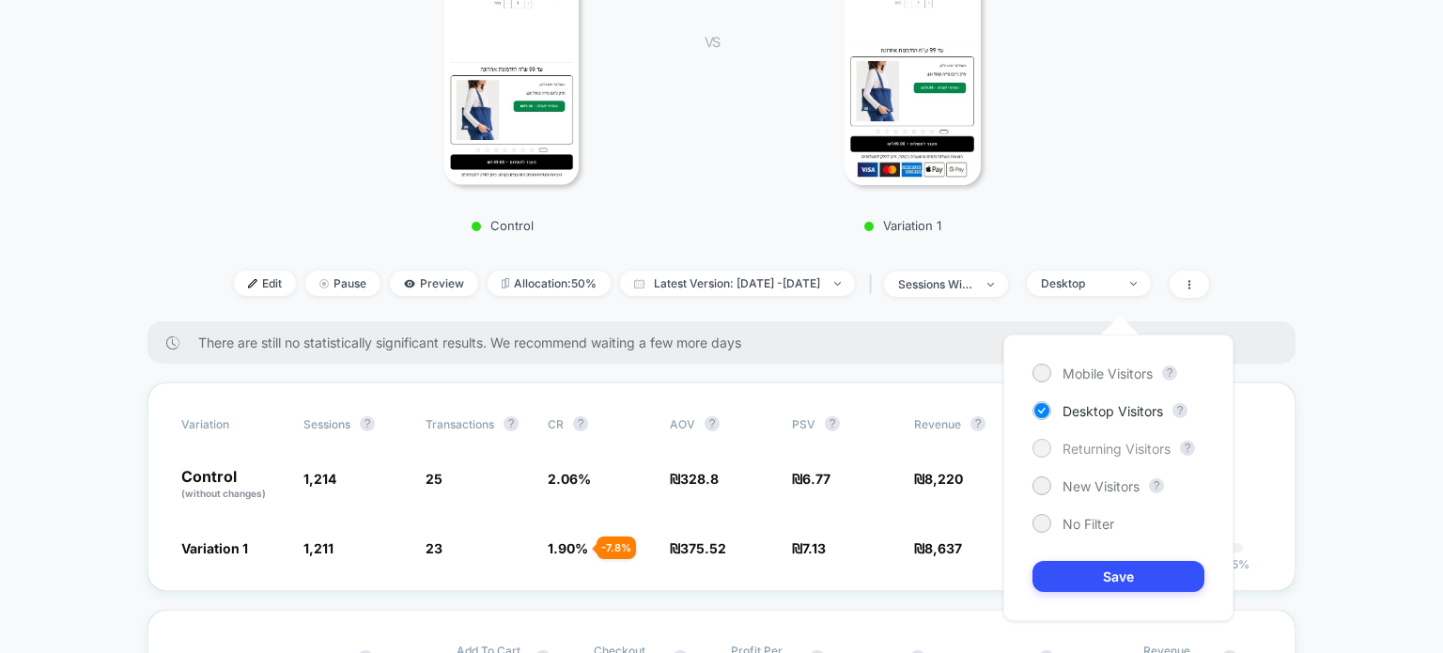
click at [1070, 448] on span "Returning Visitors" at bounding box center [1117, 449] width 108 height 16
click at [1052, 578] on button "Save" at bounding box center [1118, 576] width 172 height 31
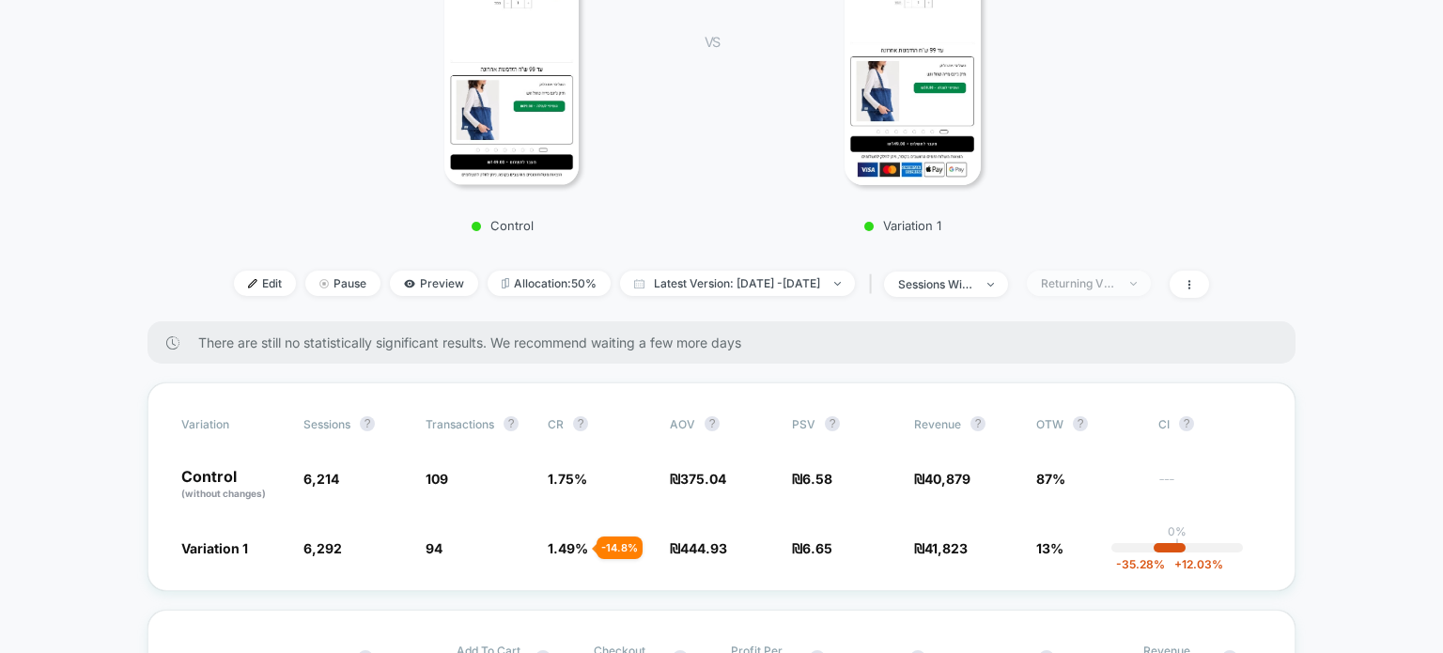
click at [1116, 290] on div "Returning Visitors" at bounding box center [1078, 283] width 75 height 14
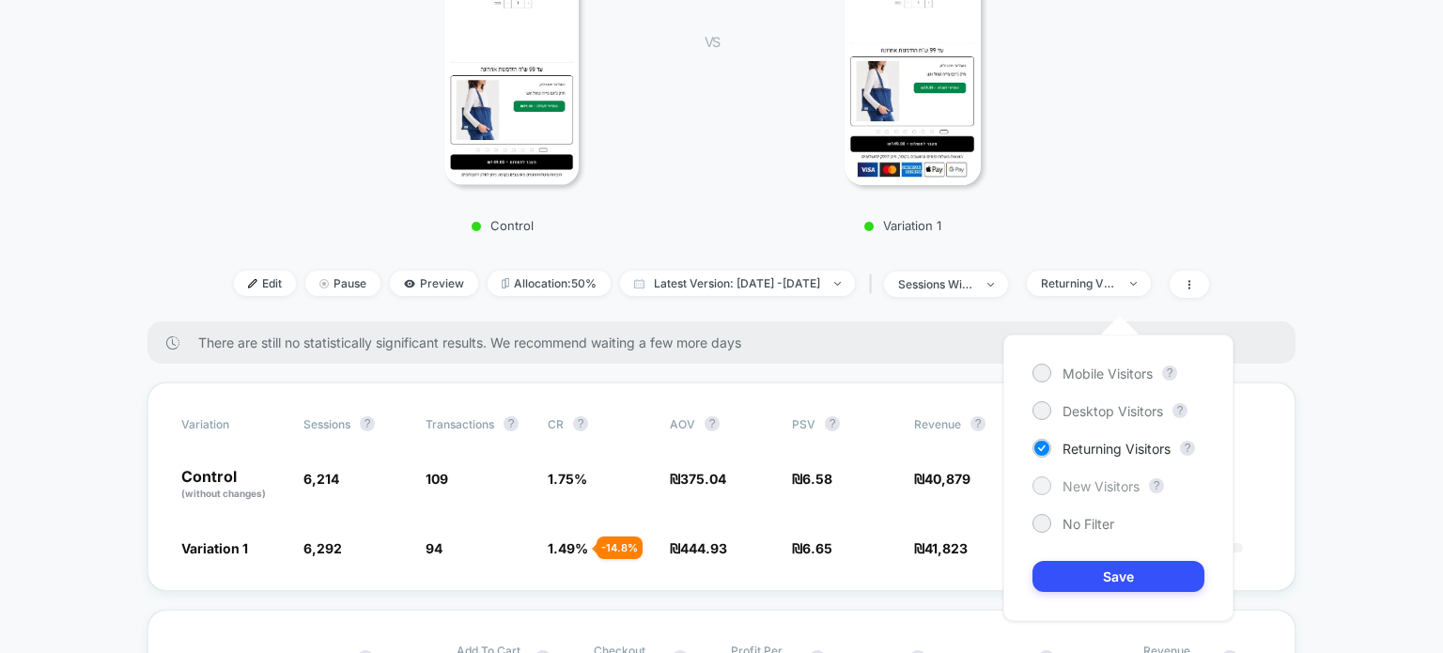
click at [1079, 480] on span "New Visitors" at bounding box center [1101, 486] width 77 height 16
drag, startPoint x: 1073, startPoint y: 556, endPoint x: 838, endPoint y: 569, distance: 235.2
click at [1072, 557] on div "Mobile Visitors ? Desktop Visitors ? Returning Visitors ? New Visitors ? No Fil…" at bounding box center [1118, 477] width 230 height 287
click at [1081, 561] on button "Save" at bounding box center [1118, 576] width 172 height 31
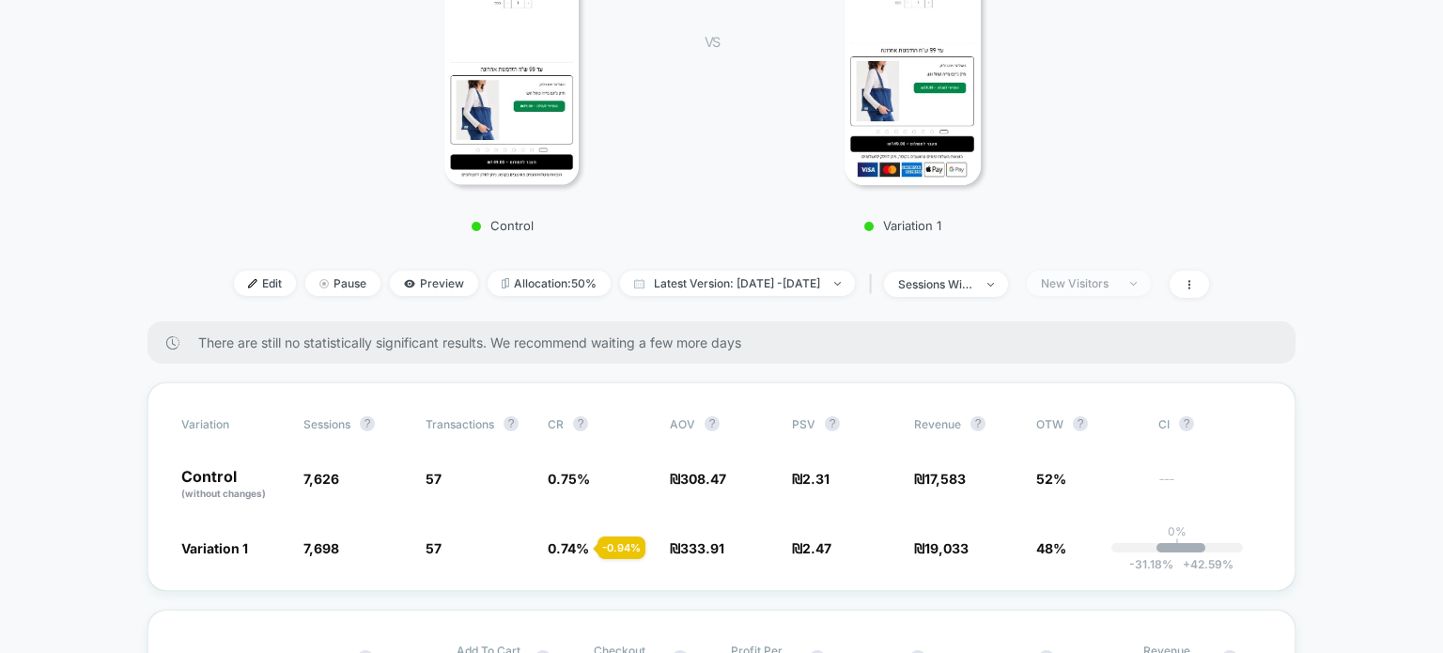
click at [1124, 296] on span "New Visitors" at bounding box center [1089, 283] width 124 height 25
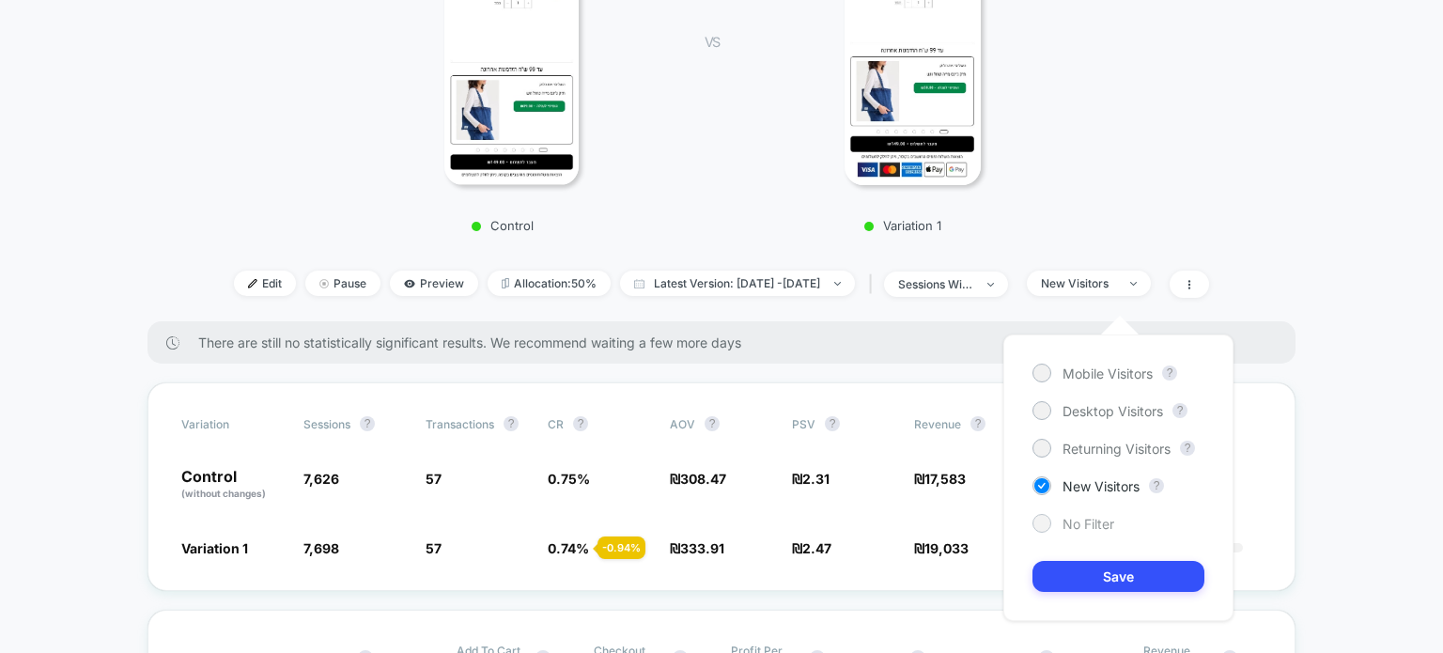
click at [1101, 525] on span "No Filter" at bounding box center [1089, 524] width 52 height 16
click at [1105, 579] on button "Save" at bounding box center [1118, 576] width 172 height 31
